Goal: Transaction & Acquisition: Purchase product/service

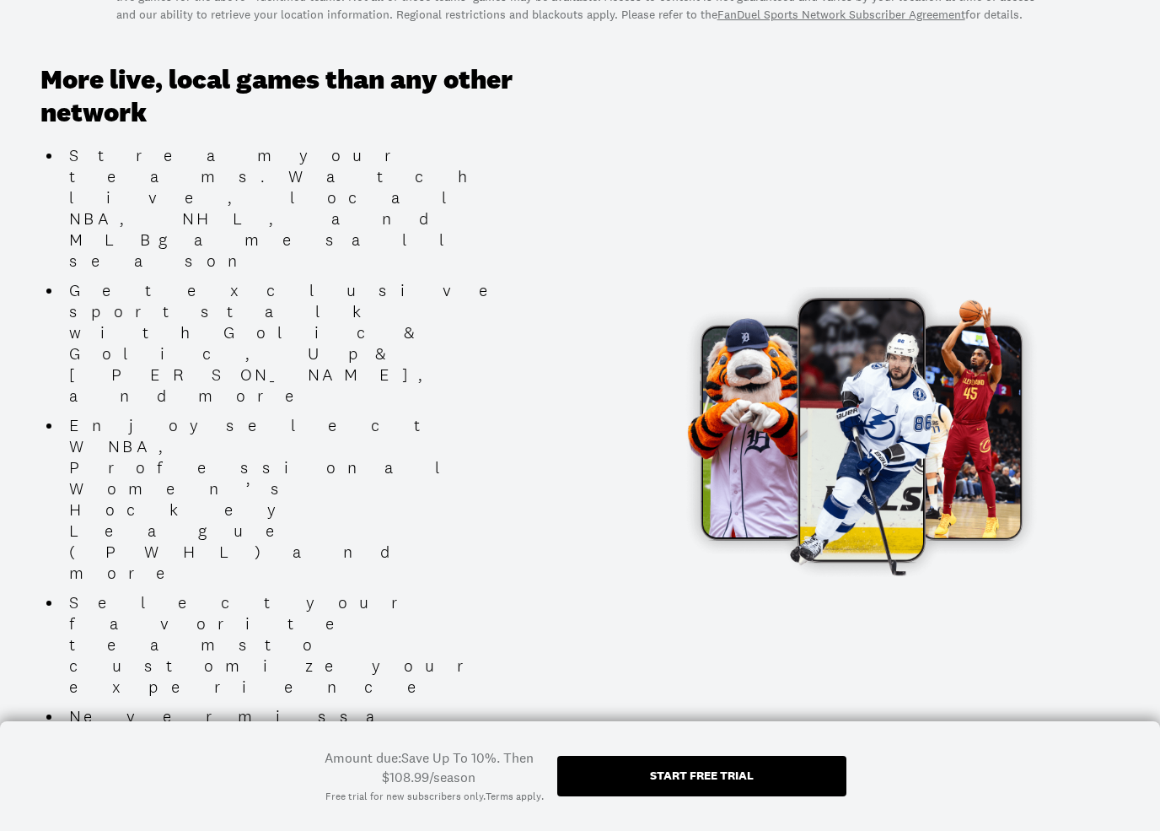
scroll to position [820, 0]
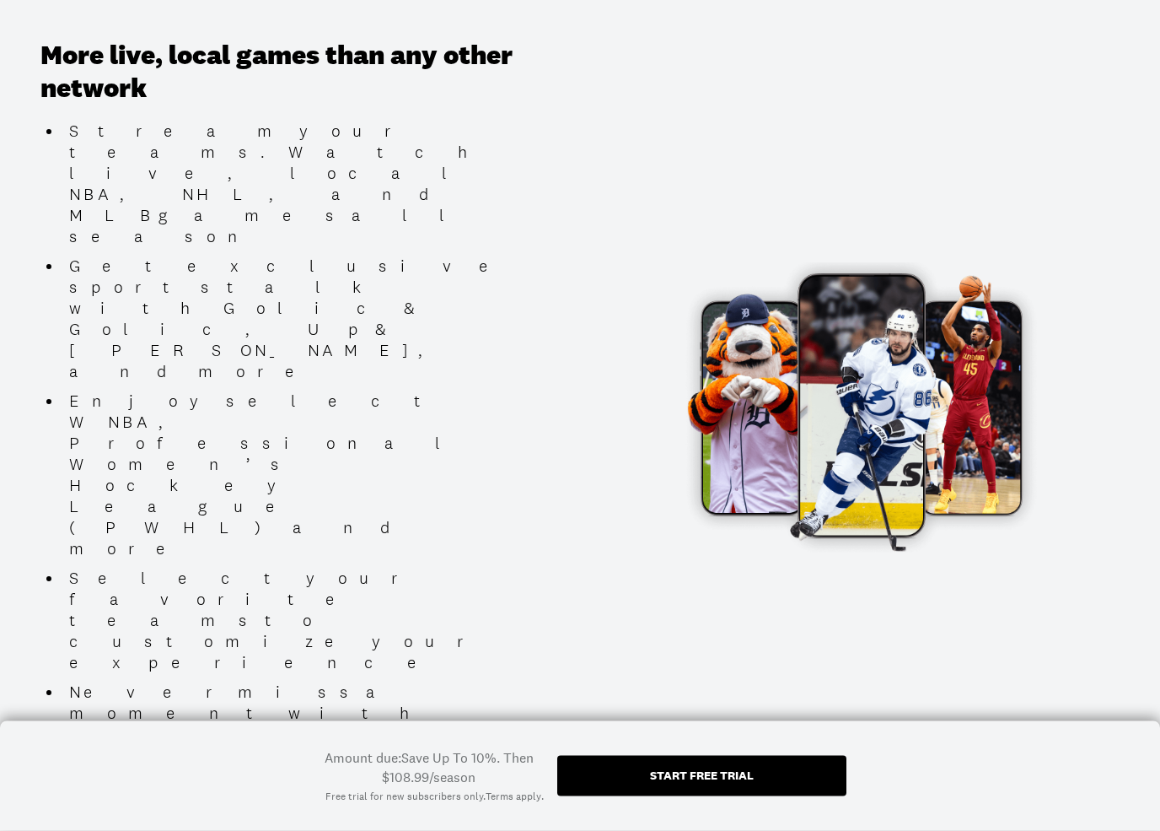
click at [671, 747] on div "Start free trial" at bounding box center [702, 775] width 104 height 12
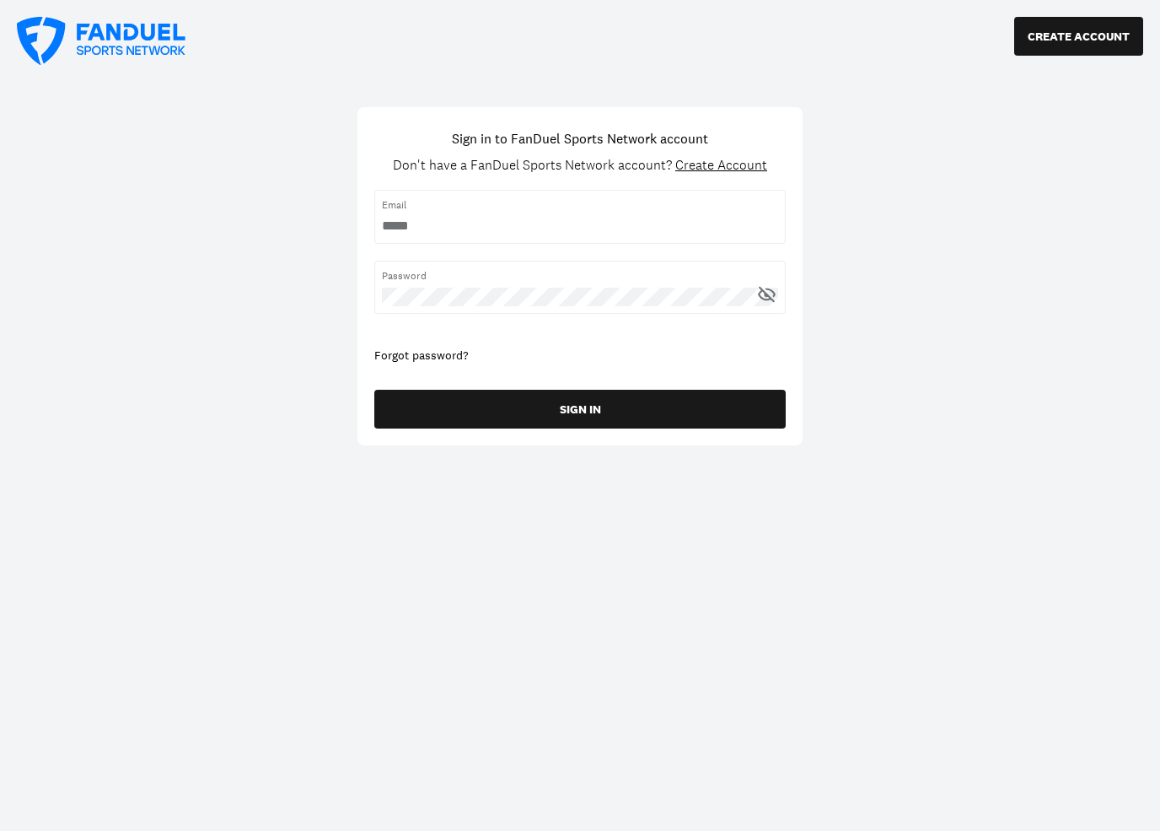
click at [433, 219] on input "username" at bounding box center [580, 226] width 396 height 19
type input "**********"
click at [547, 415] on button "SIGN IN" at bounding box center [580, 409] width 412 height 39
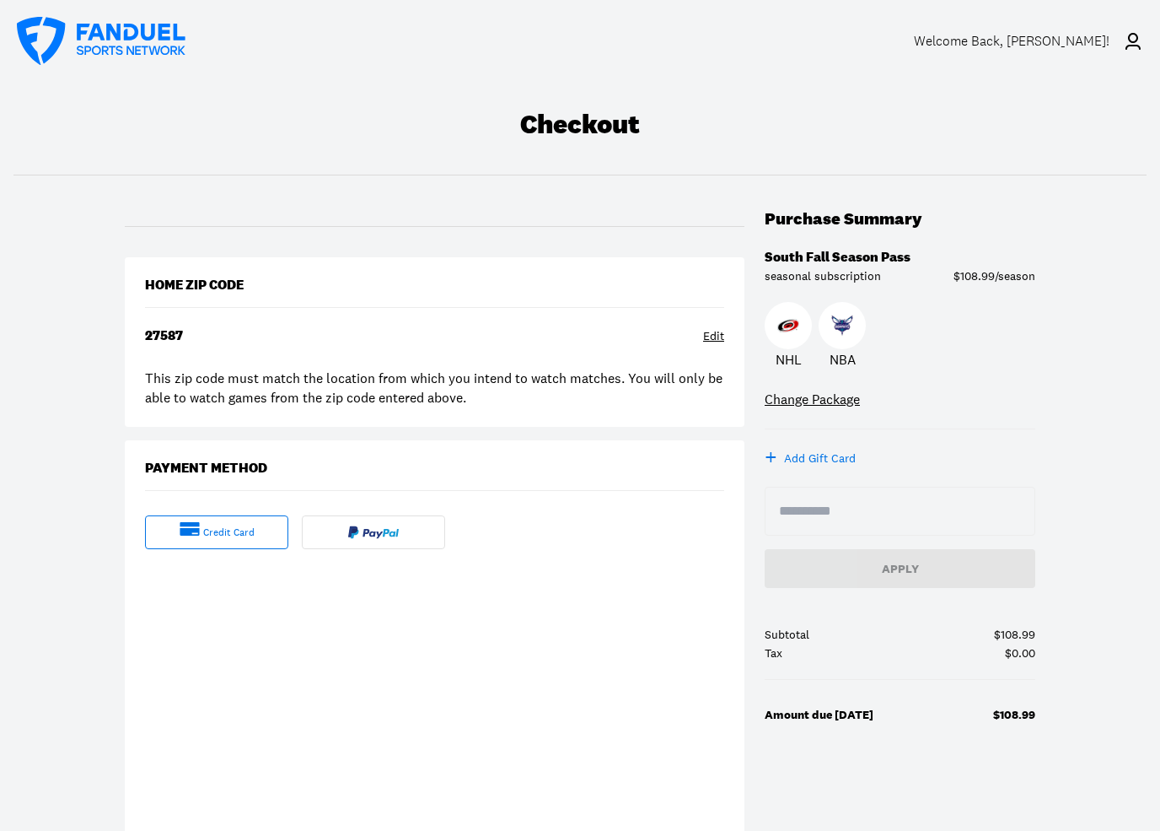
click at [144, 681] on div "credit card" at bounding box center [435, 779] width 620 height 529
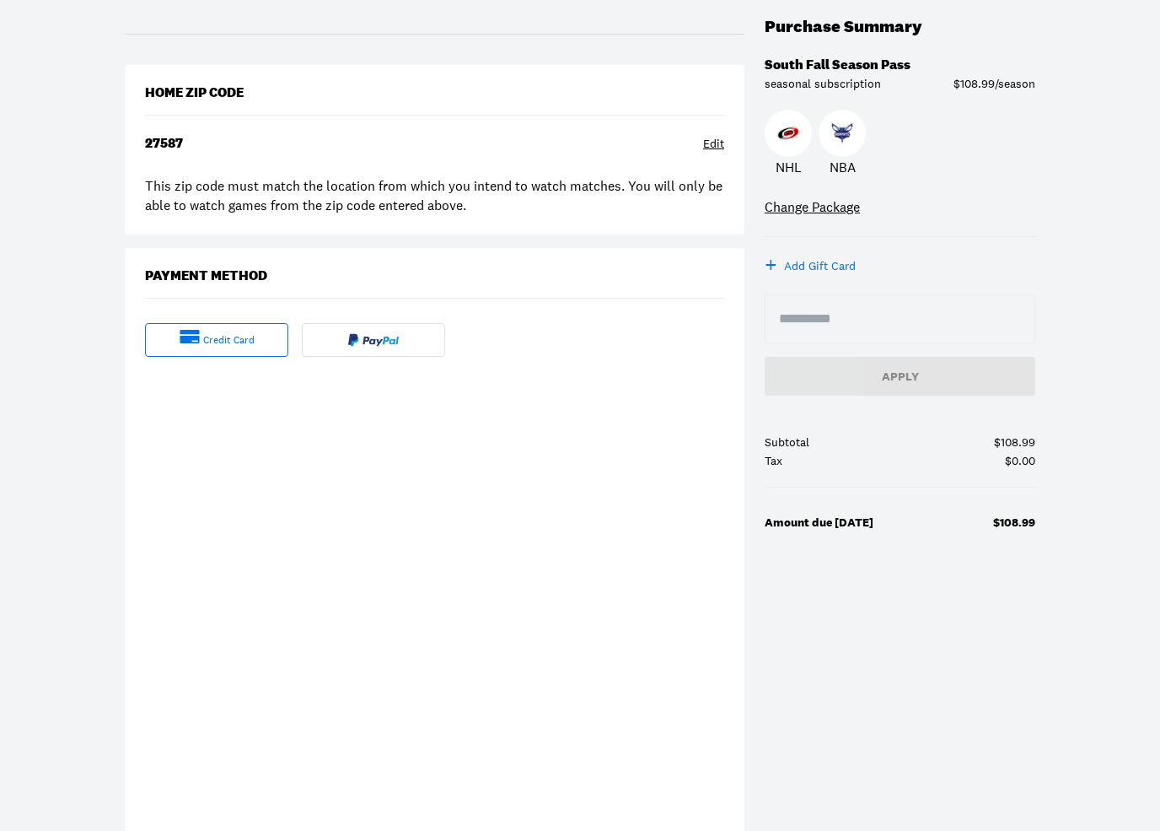
scroll to position [192, 0]
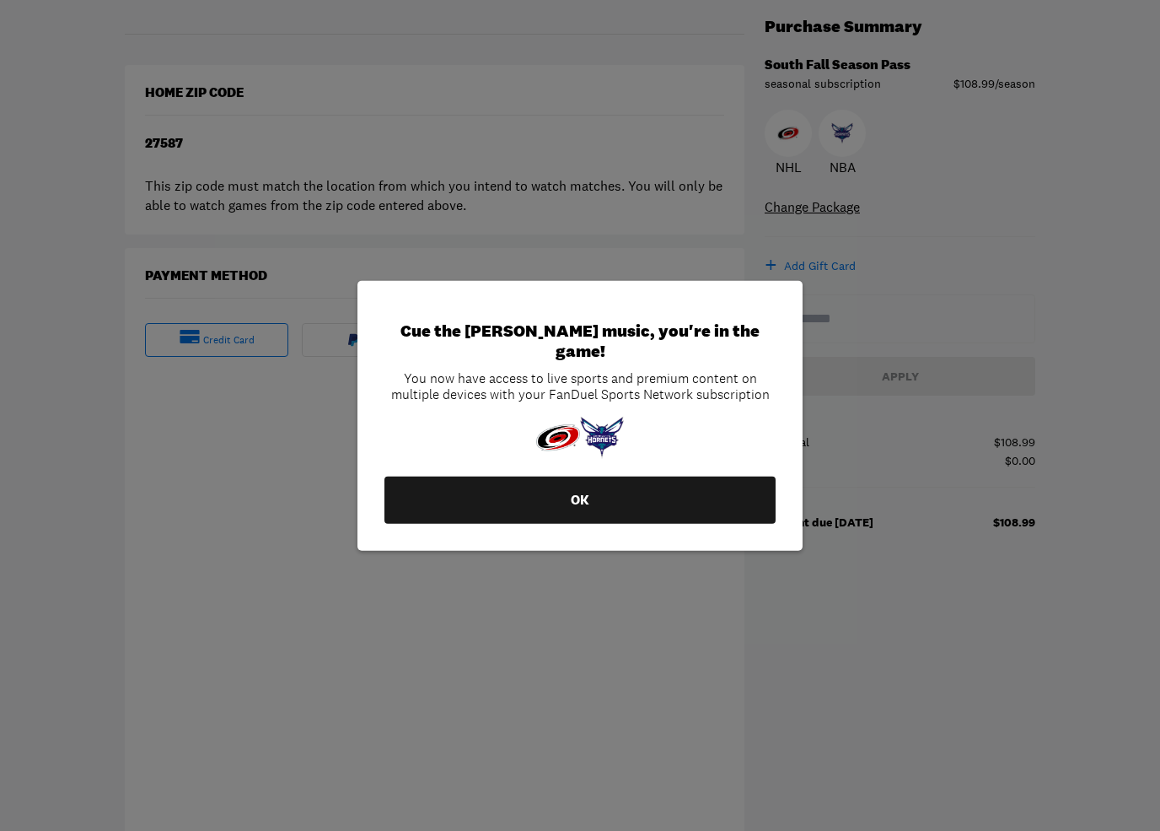
click at [567, 494] on button "OK" at bounding box center [580, 500] width 391 height 47
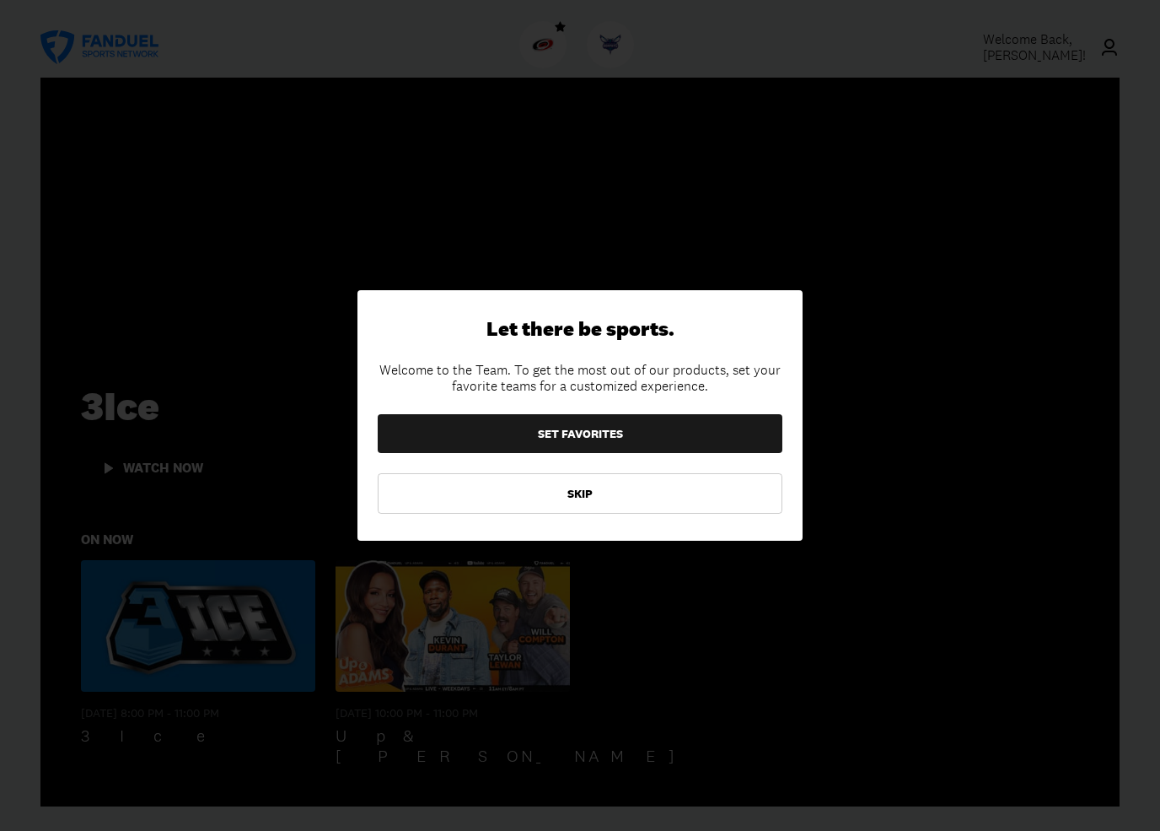
click at [530, 438] on button "SET FAVORITES" at bounding box center [580, 433] width 405 height 39
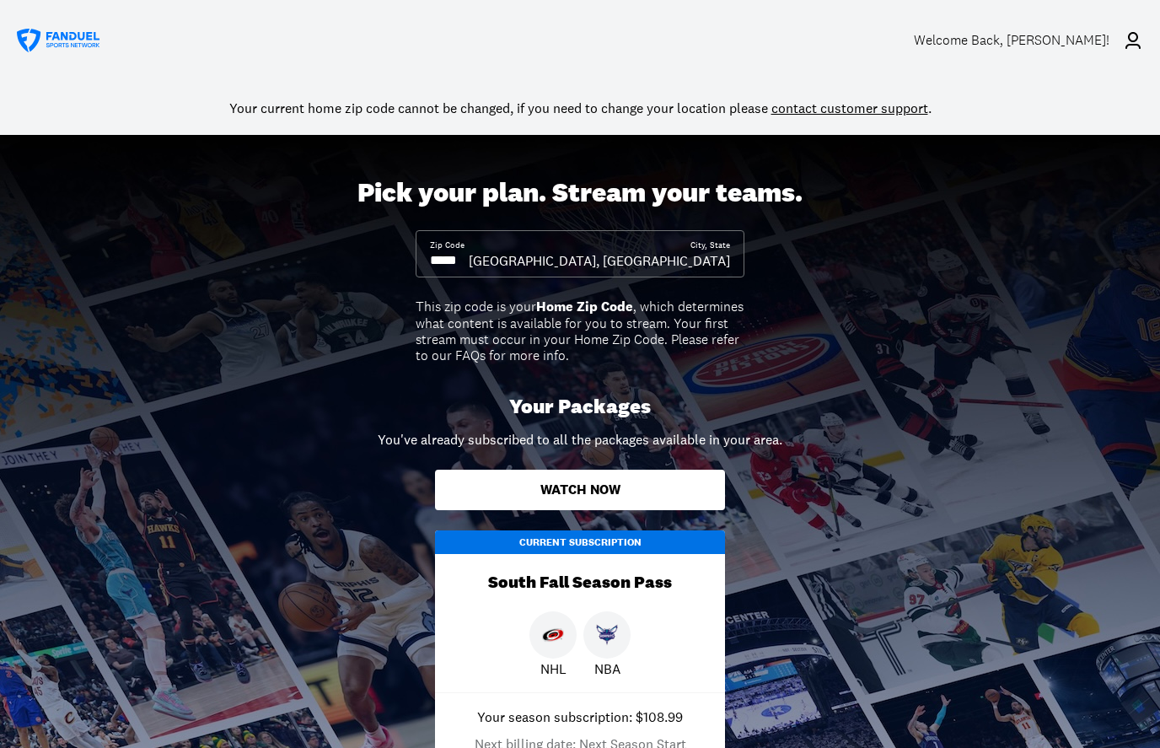
click at [543, 487] on button "Watch Now" at bounding box center [580, 490] width 290 height 40
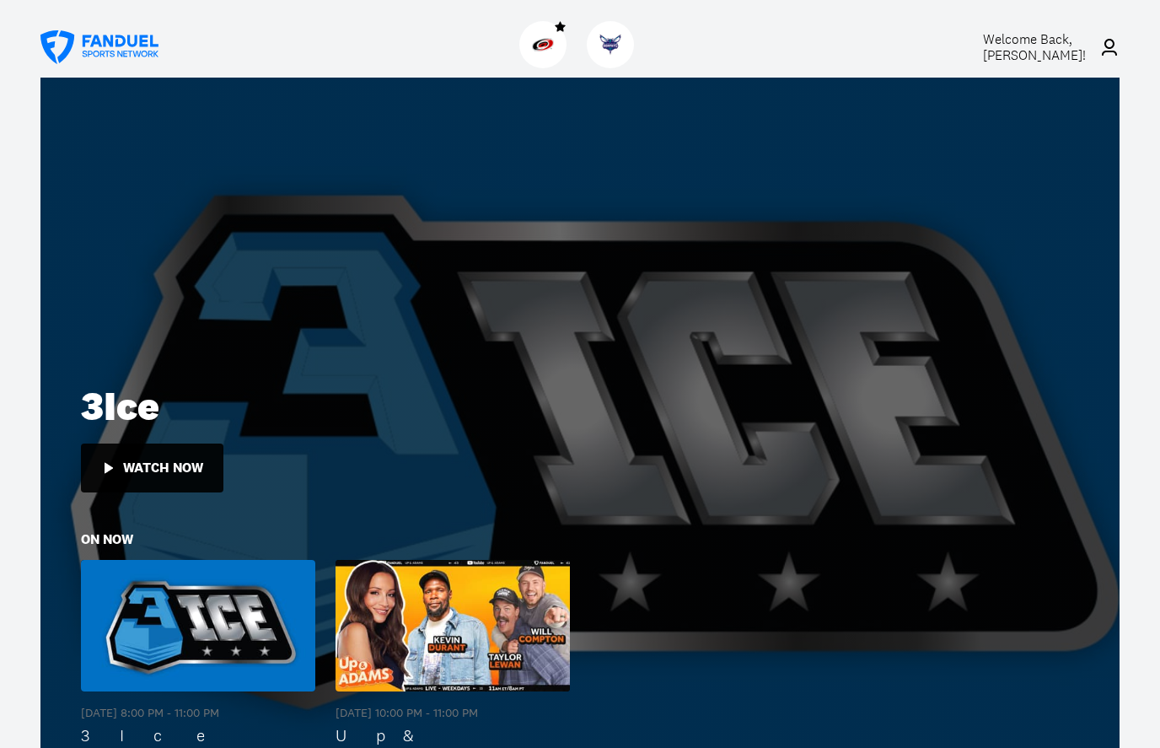
click at [121, 478] on button "Watch Now" at bounding box center [152, 468] width 143 height 49
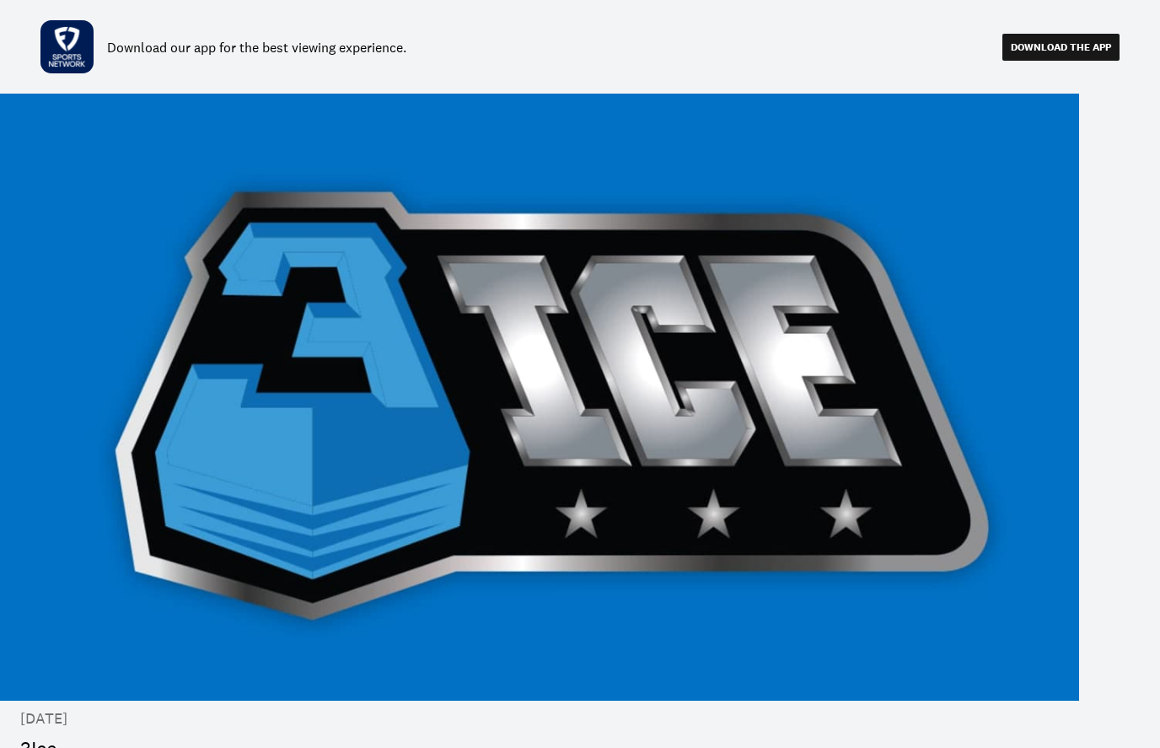
click at [1055, 53] on link "DOWNLOAD THE APP" at bounding box center [1061, 46] width 100 height 13
click at [1064, 46] on link "DOWNLOAD THE APP" at bounding box center [1061, 46] width 100 height 13
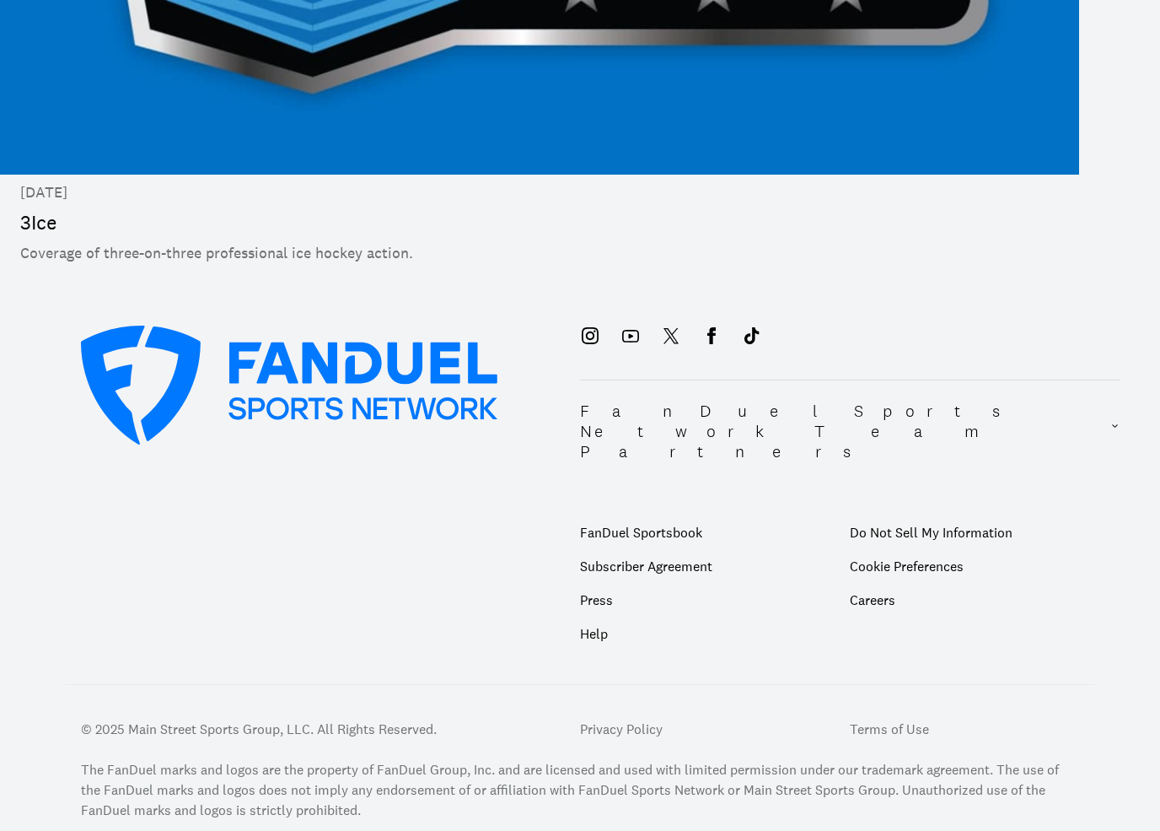
scroll to position [549, 0]
